Goal: Task Accomplishment & Management: Use online tool/utility

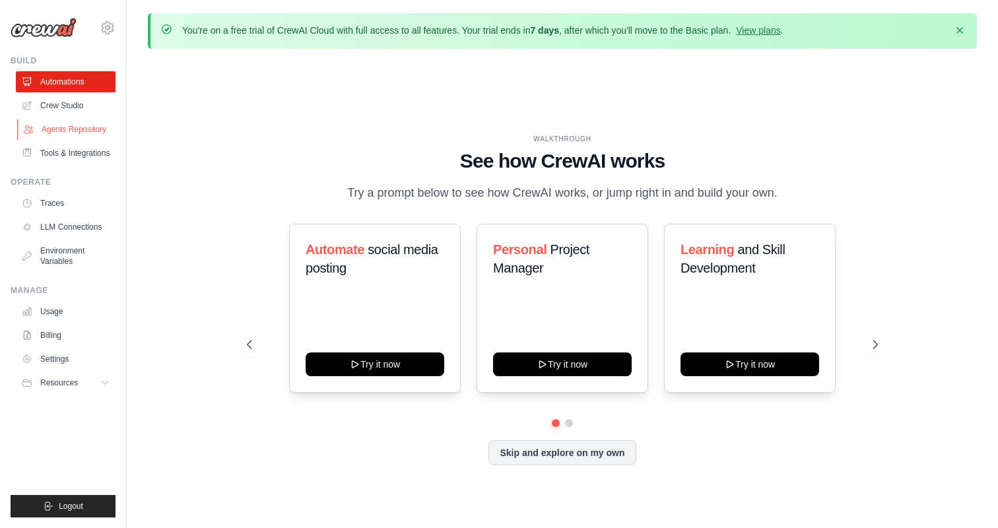
click at [69, 131] on link "Agents Repository" at bounding box center [67, 129] width 100 height 21
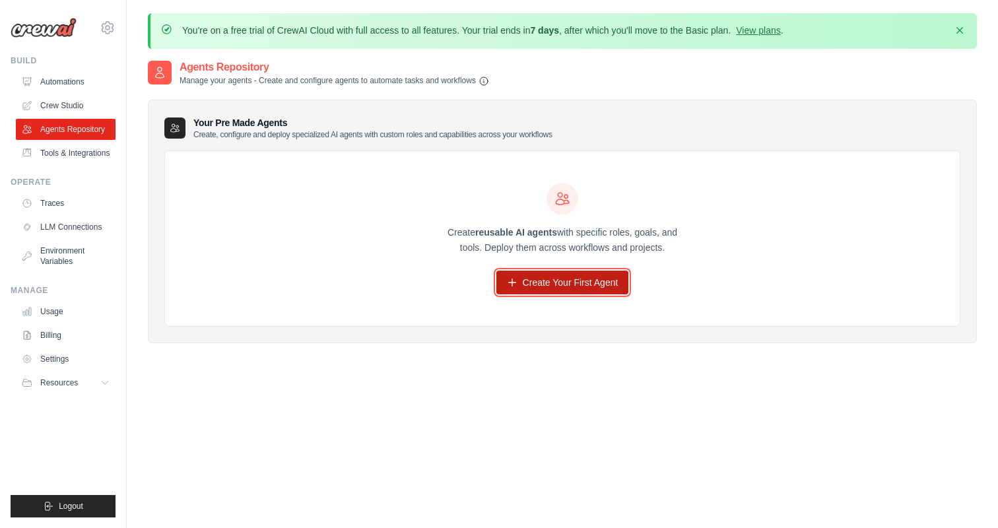
click at [582, 283] on link "Create Your First Agent" at bounding box center [562, 283] width 133 height 24
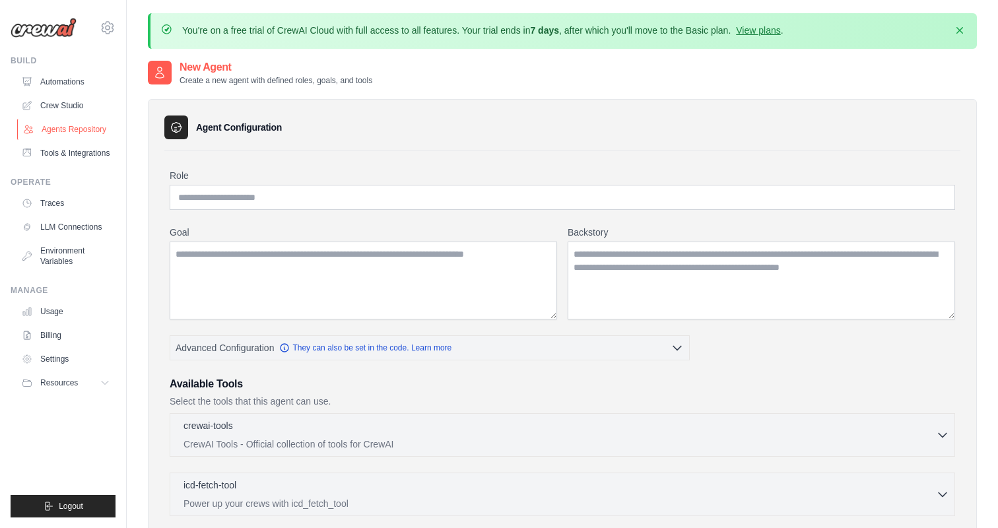
click at [76, 129] on link "Agents Repository" at bounding box center [67, 129] width 100 height 21
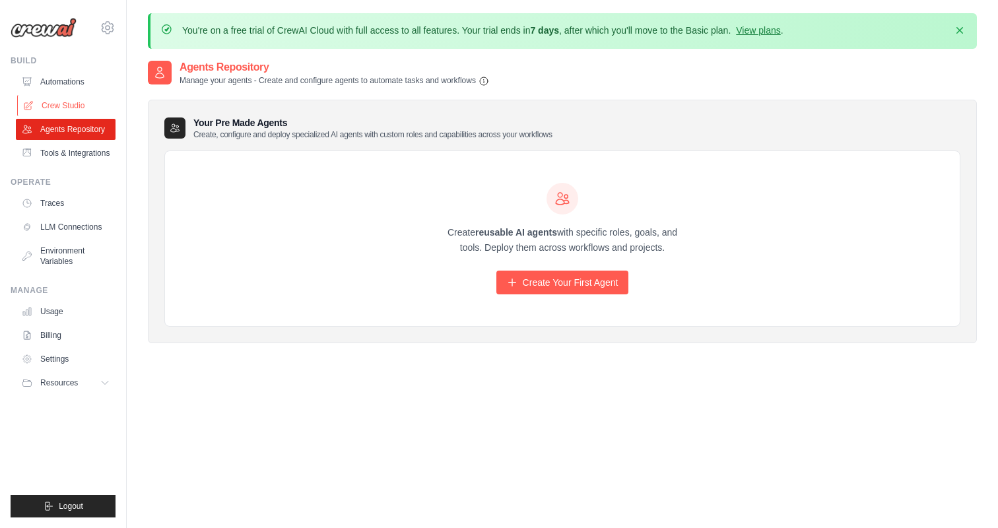
click at [56, 110] on link "Crew Studio" at bounding box center [67, 105] width 100 height 21
